Goal: Transaction & Acquisition: Purchase product/service

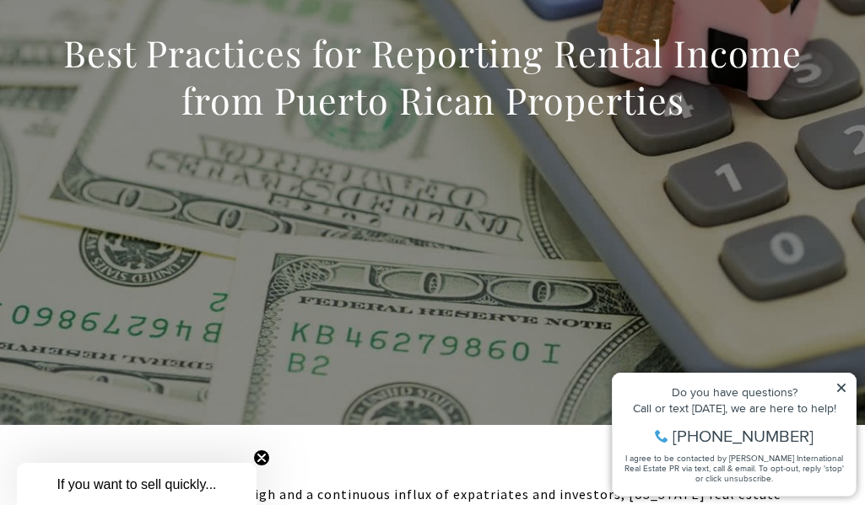
scroll to position [253, 0]
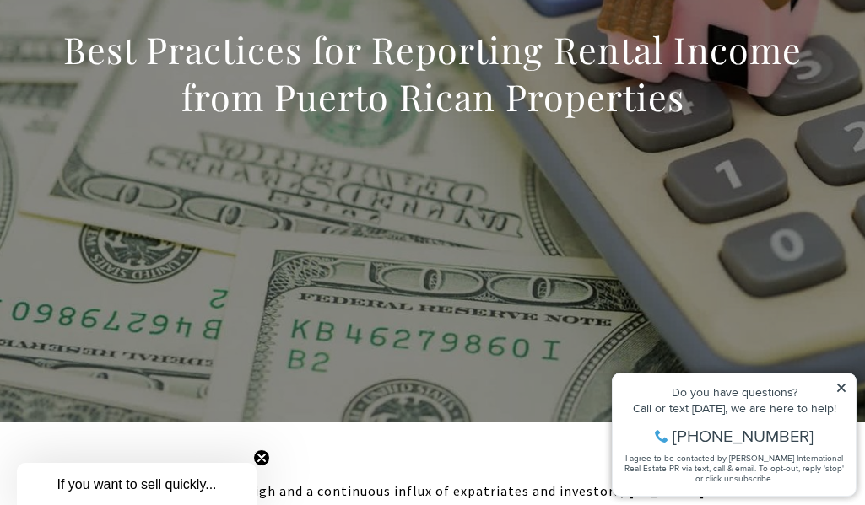
drag, startPoint x: 845, startPoint y: 390, endPoint x: 1419, endPoint y: 664, distance: 635.9
click at [845, 390] on icon at bounding box center [841, 388] width 12 height 12
click at [839, 381] on div "Do you have questions? Call or text [DATE], we are here to help! [PHONE_NUMBER]…" at bounding box center [734, 435] width 243 height 122
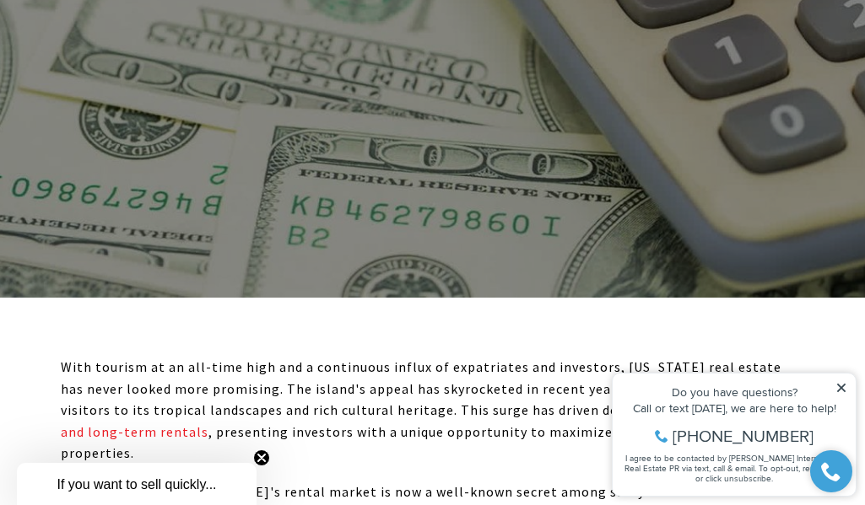
scroll to position [506, 0]
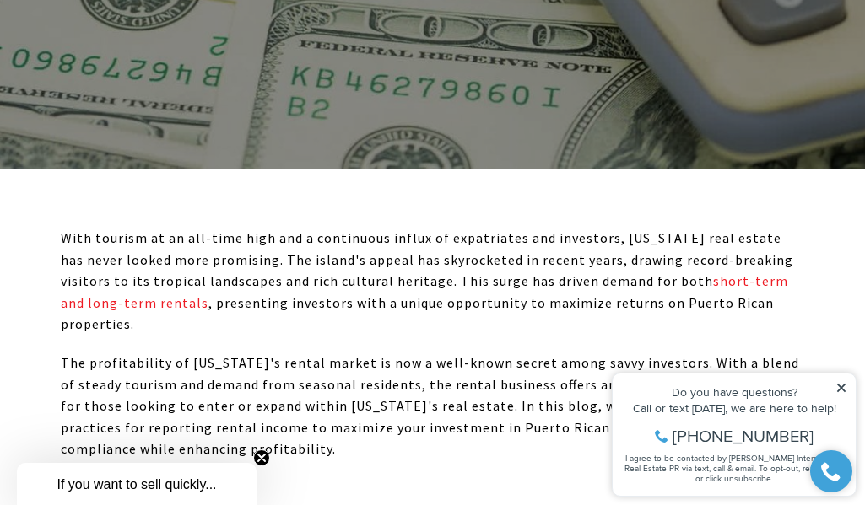
click at [259, 460] on icon "Close teaser" at bounding box center [261, 458] width 17 height 17
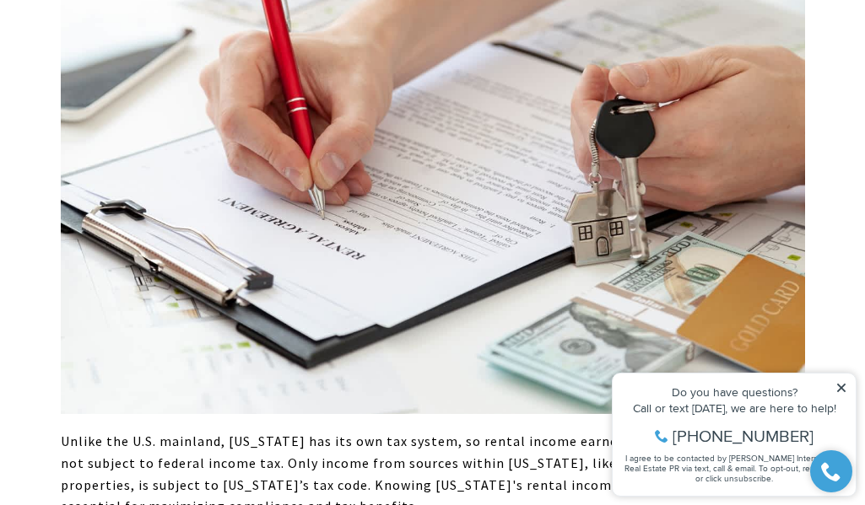
scroll to position [1519, 0]
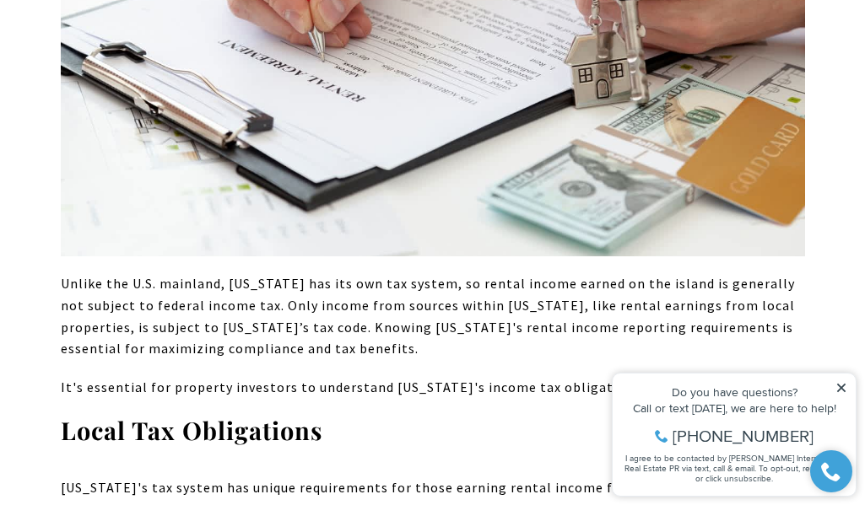
click at [842, 390] on icon at bounding box center [841, 388] width 8 height 8
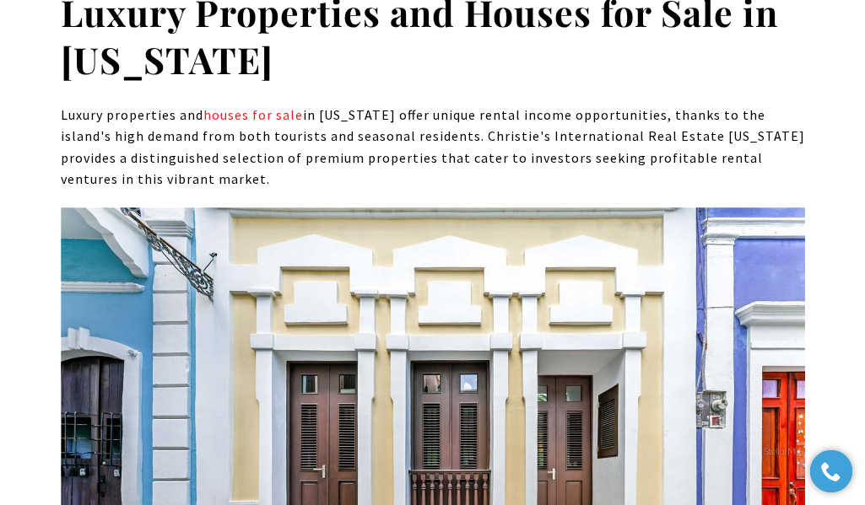
scroll to position [7593, 0]
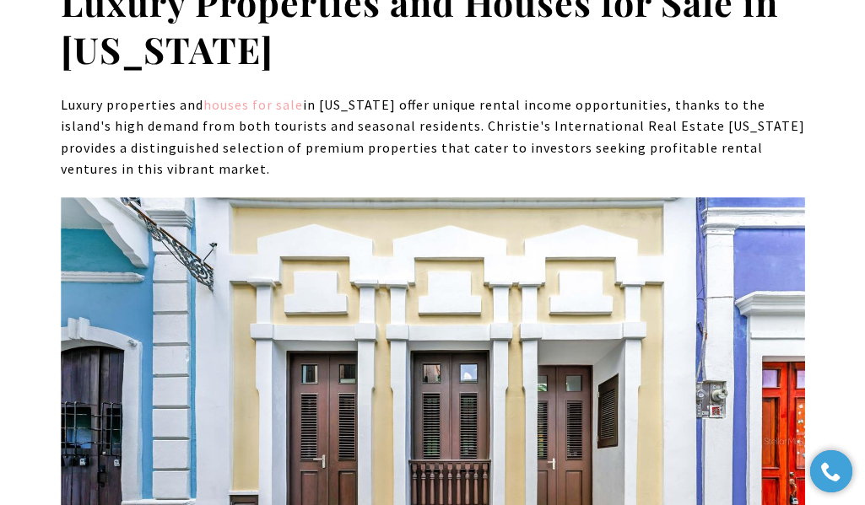
click at [297, 96] on link "houses for sale" at bounding box center [253, 104] width 100 height 17
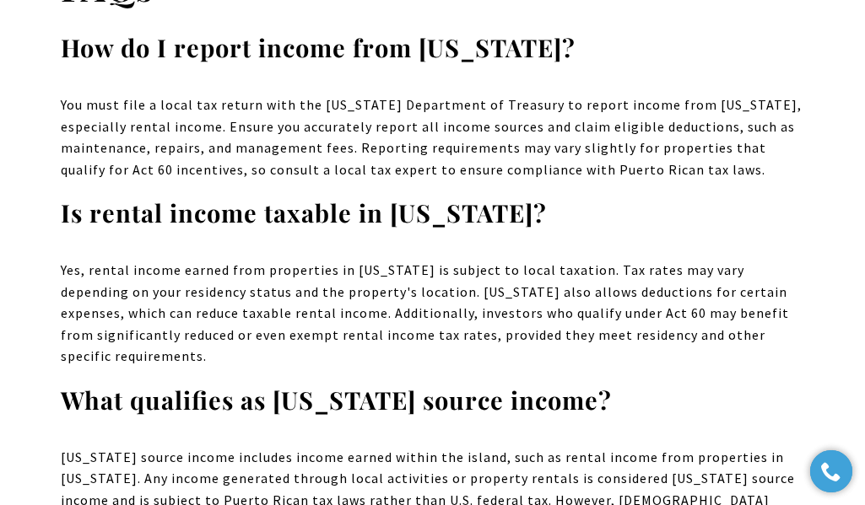
scroll to position [10631, 0]
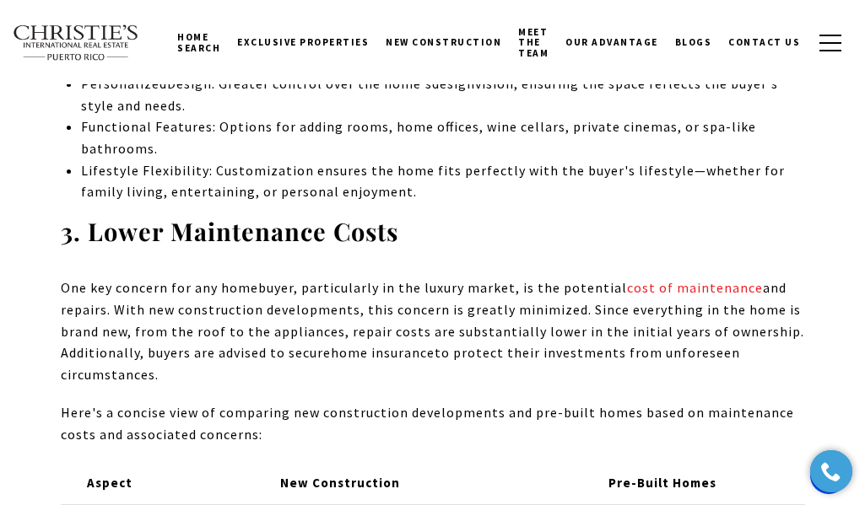
scroll to position [3122, 0]
